Goal: Information Seeking & Learning: Learn about a topic

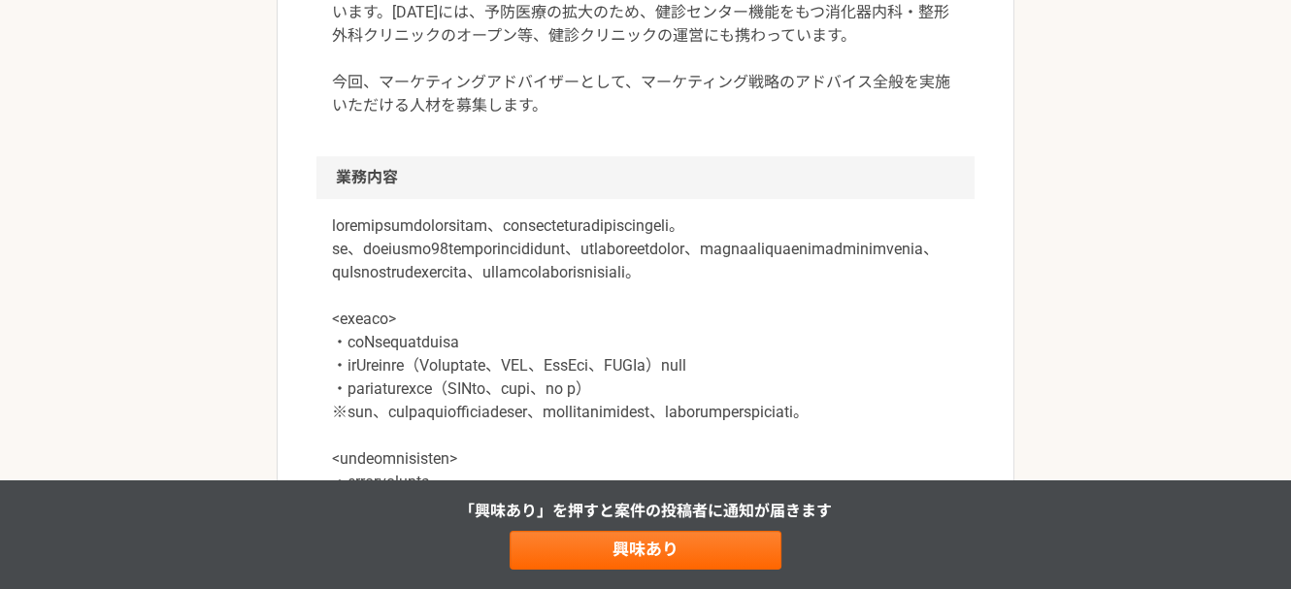
scroll to position [862, 0]
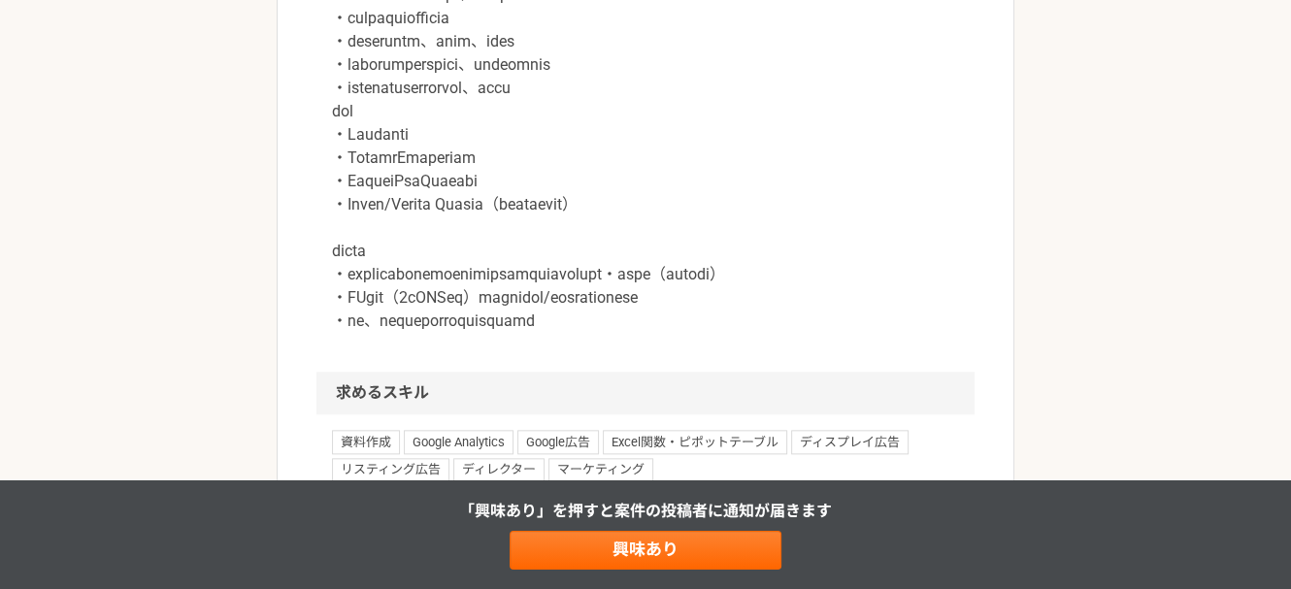
scroll to position [1617, 0]
